Goal: Task Accomplishment & Management: Use online tool/utility

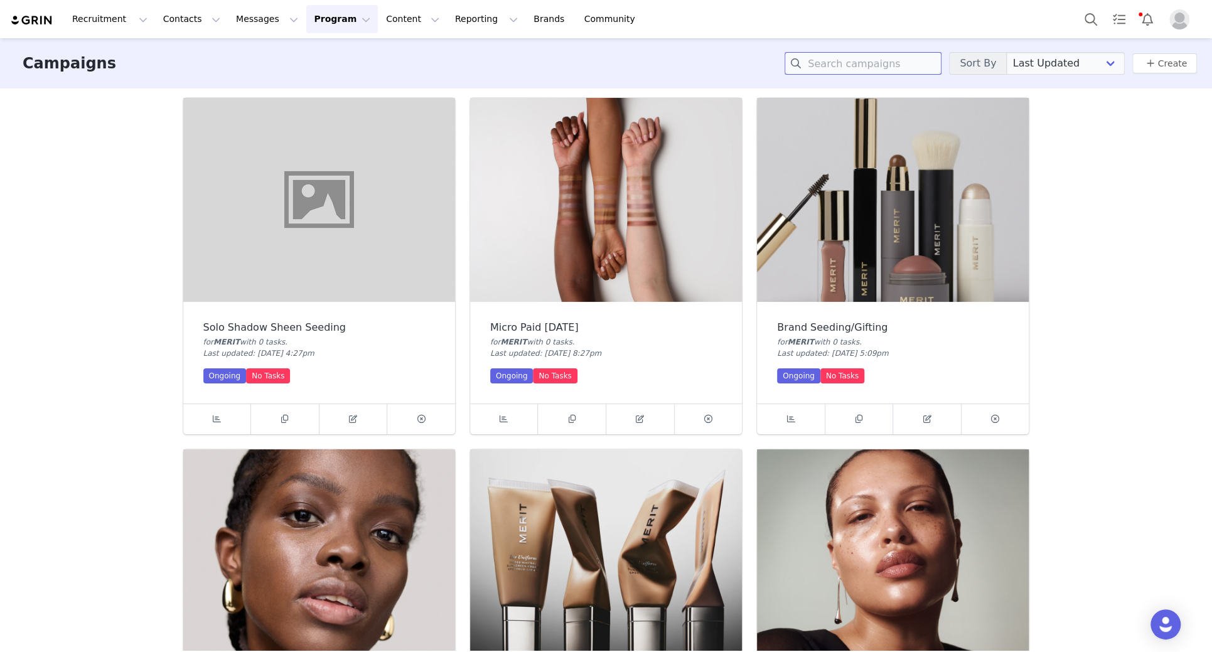
click at [871, 63] on input at bounding box center [863, 63] width 157 height 23
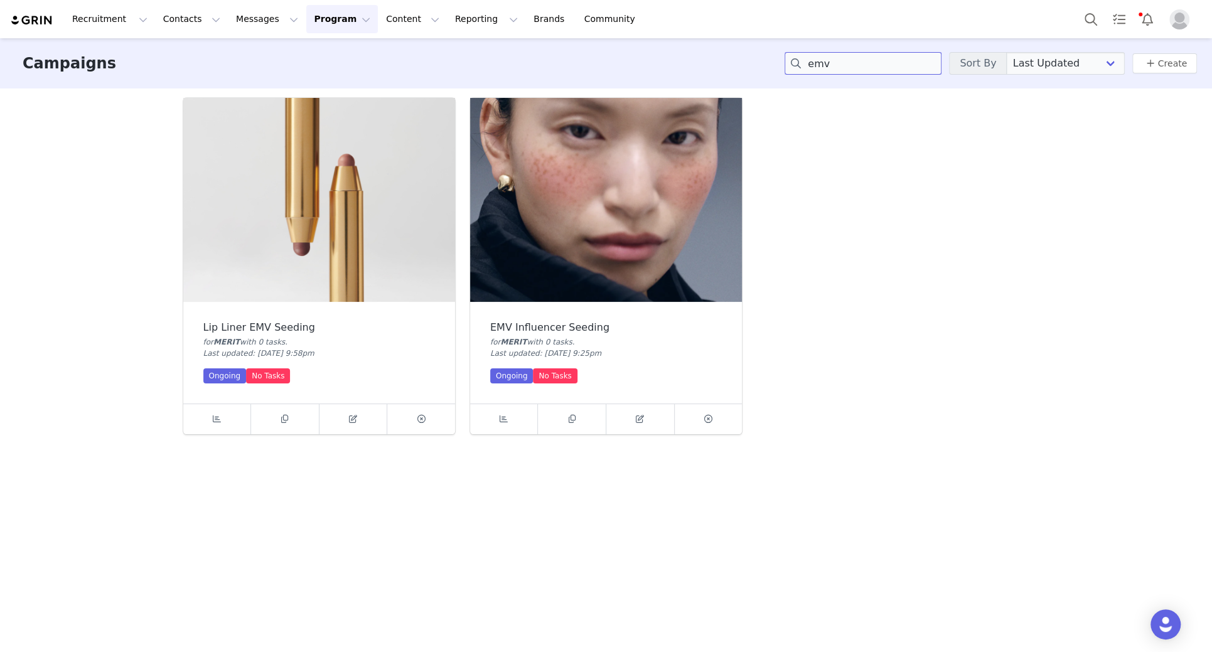
type input "emv"
click at [629, 226] on img at bounding box center [606, 200] width 272 height 204
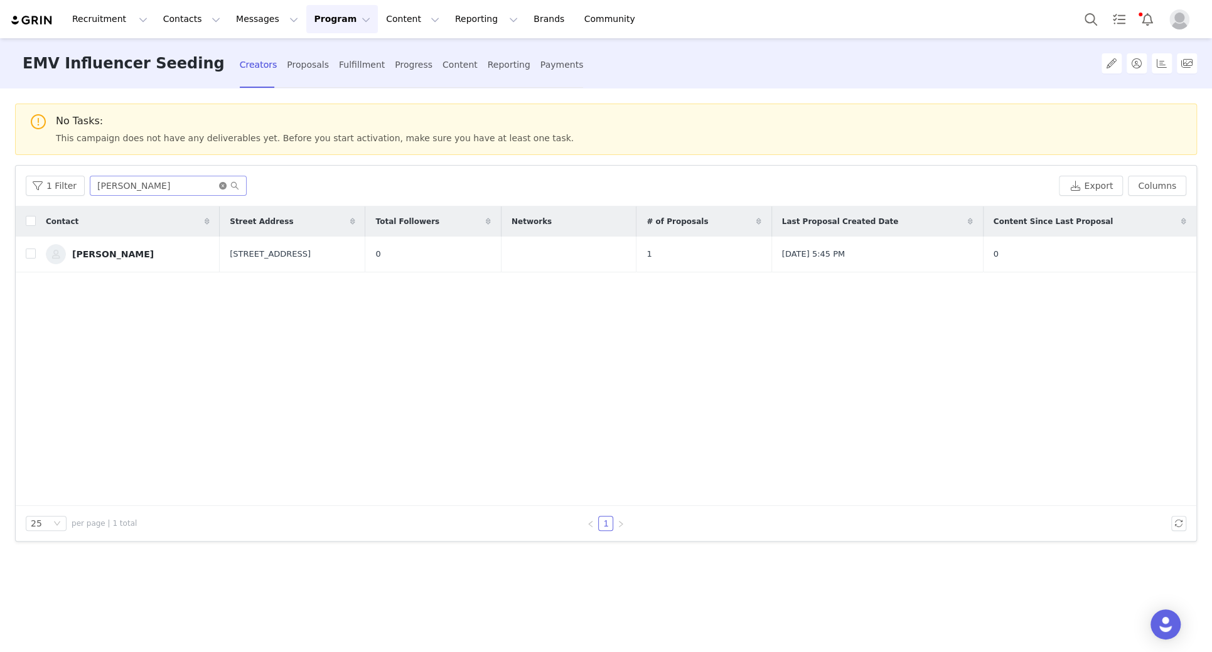
click at [219, 187] on icon "icon: close-circle" at bounding box center [223, 186] width 8 height 8
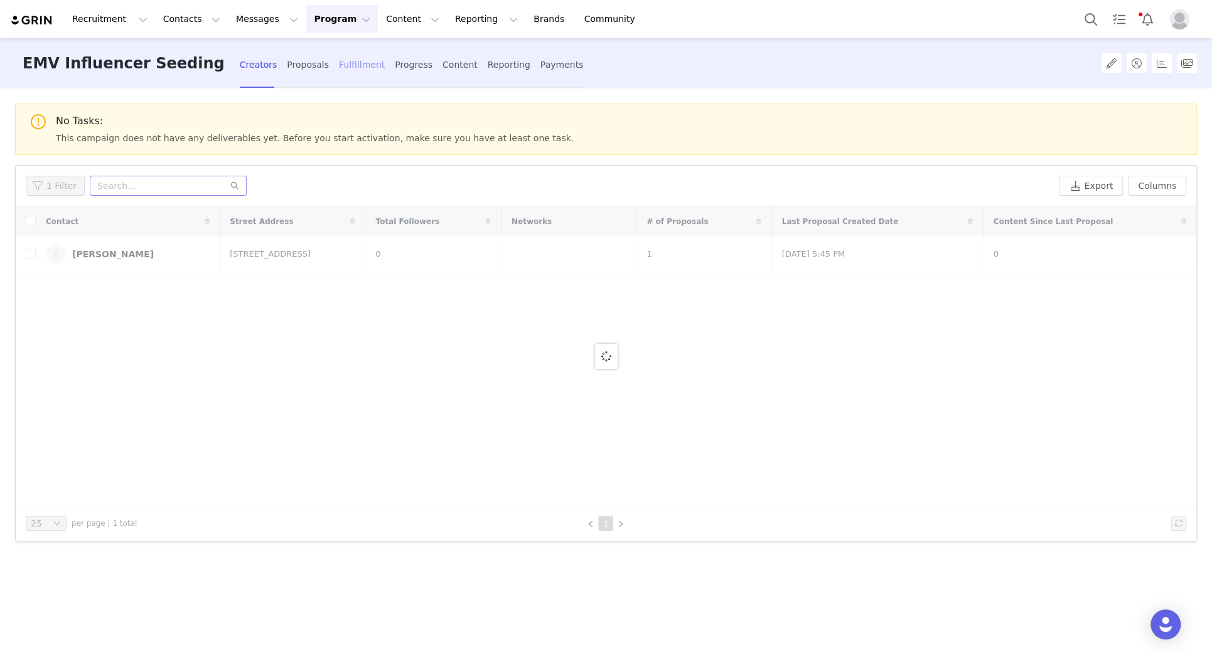
click at [339, 58] on div "Fulfillment" at bounding box center [362, 64] width 46 height 33
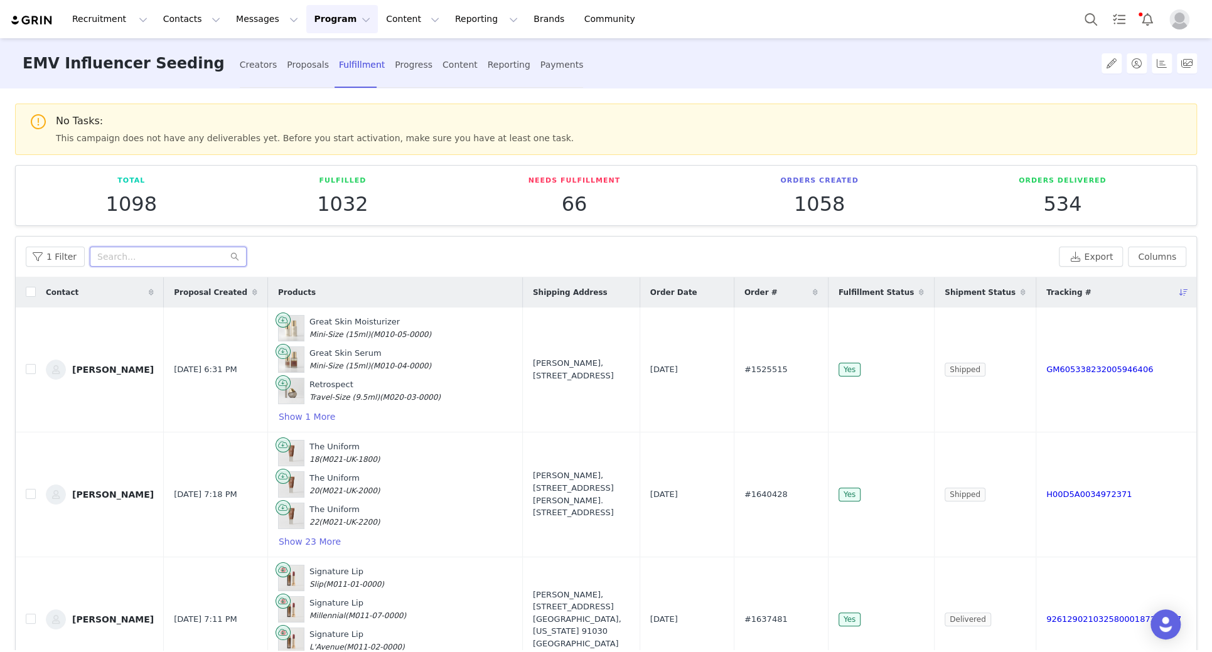
click at [169, 254] on input "text" at bounding box center [168, 257] width 157 height 20
paste input "[PERSON_NAME]"
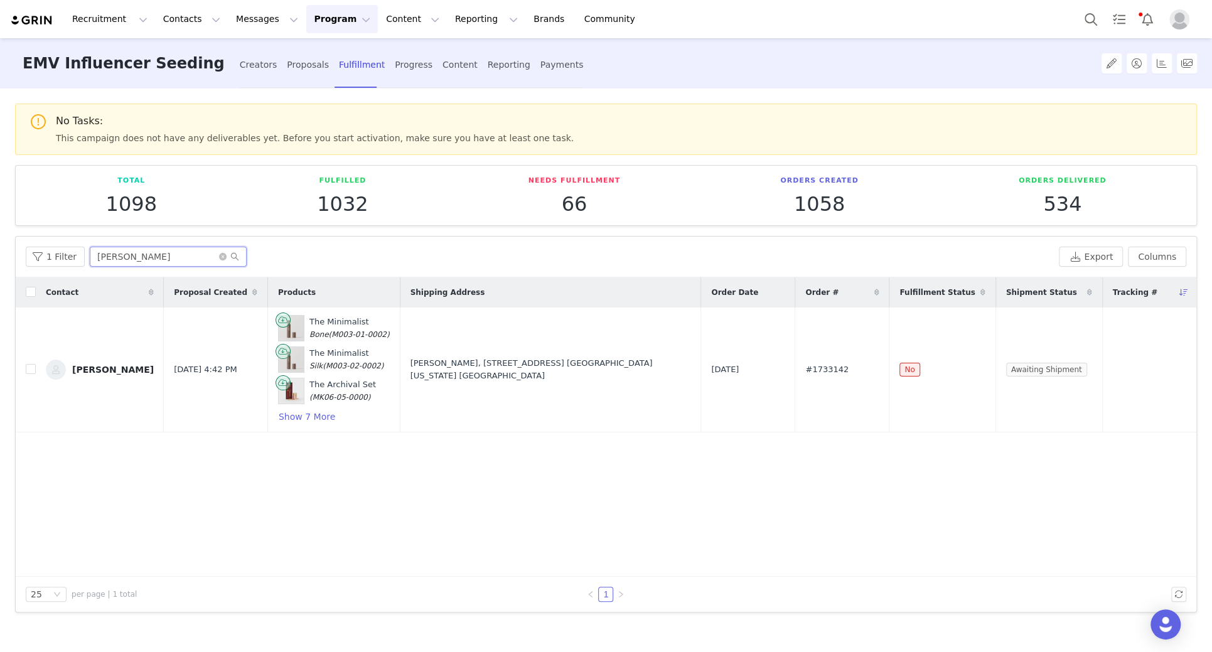
type input "[PERSON_NAME]"
click at [1132, 292] on span "Tracking #" at bounding box center [1135, 292] width 45 height 11
